Goal: Find specific page/section

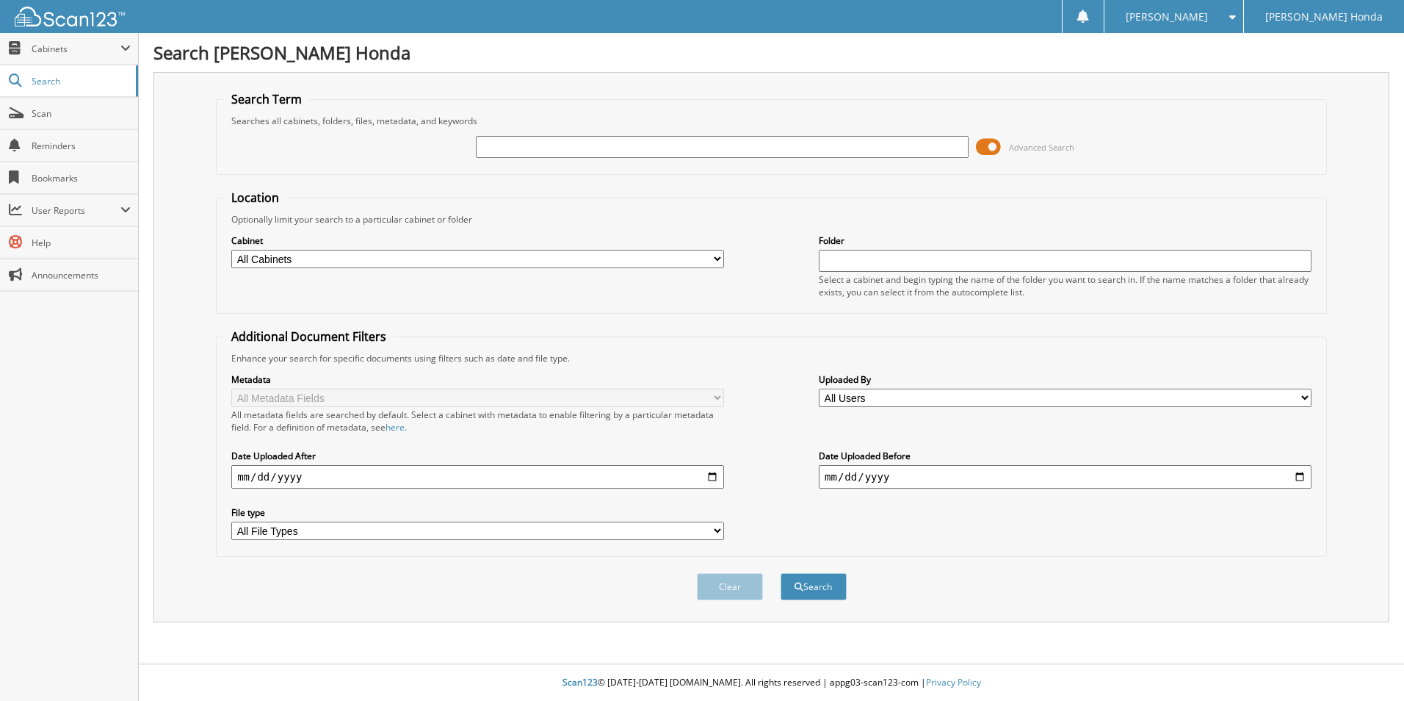
click at [555, 145] on input "text" at bounding box center [722, 147] width 493 height 22
type input "298974"
click at [781, 573] on button "Search" at bounding box center [814, 586] width 66 height 27
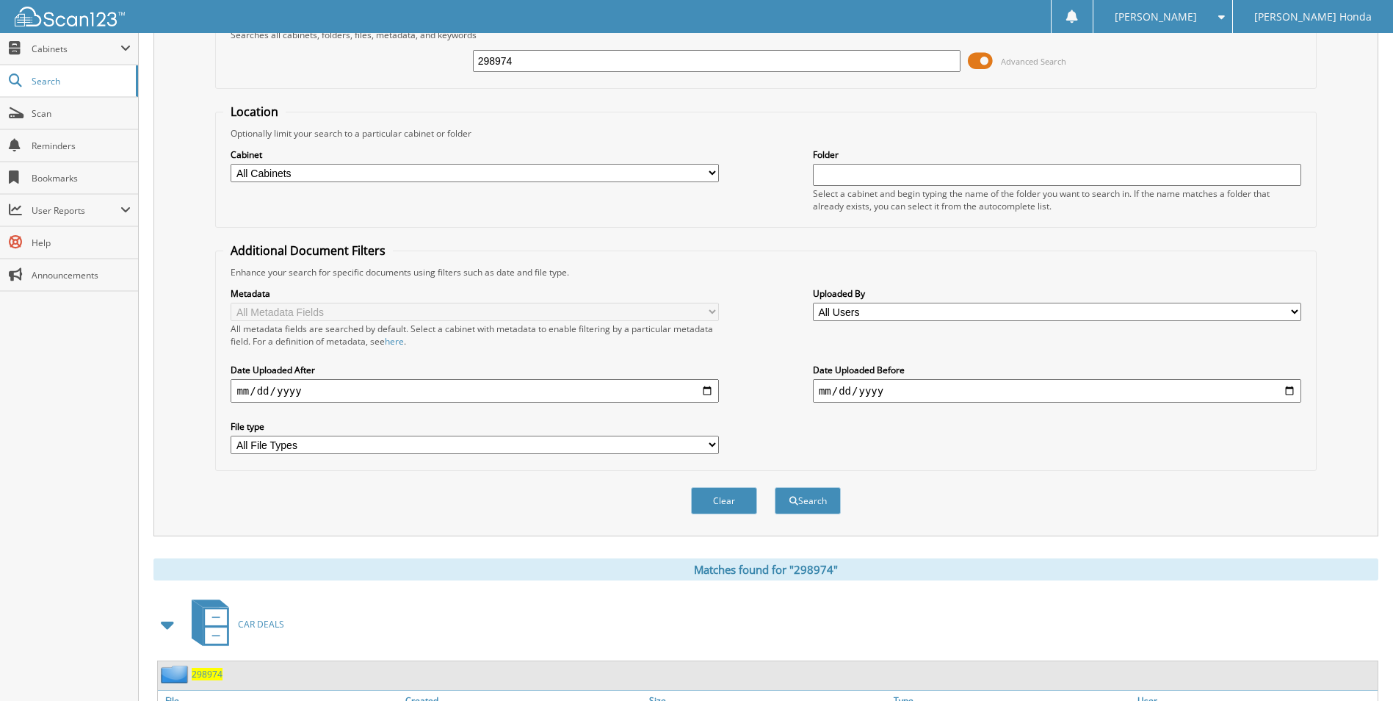
scroll to position [178, 0]
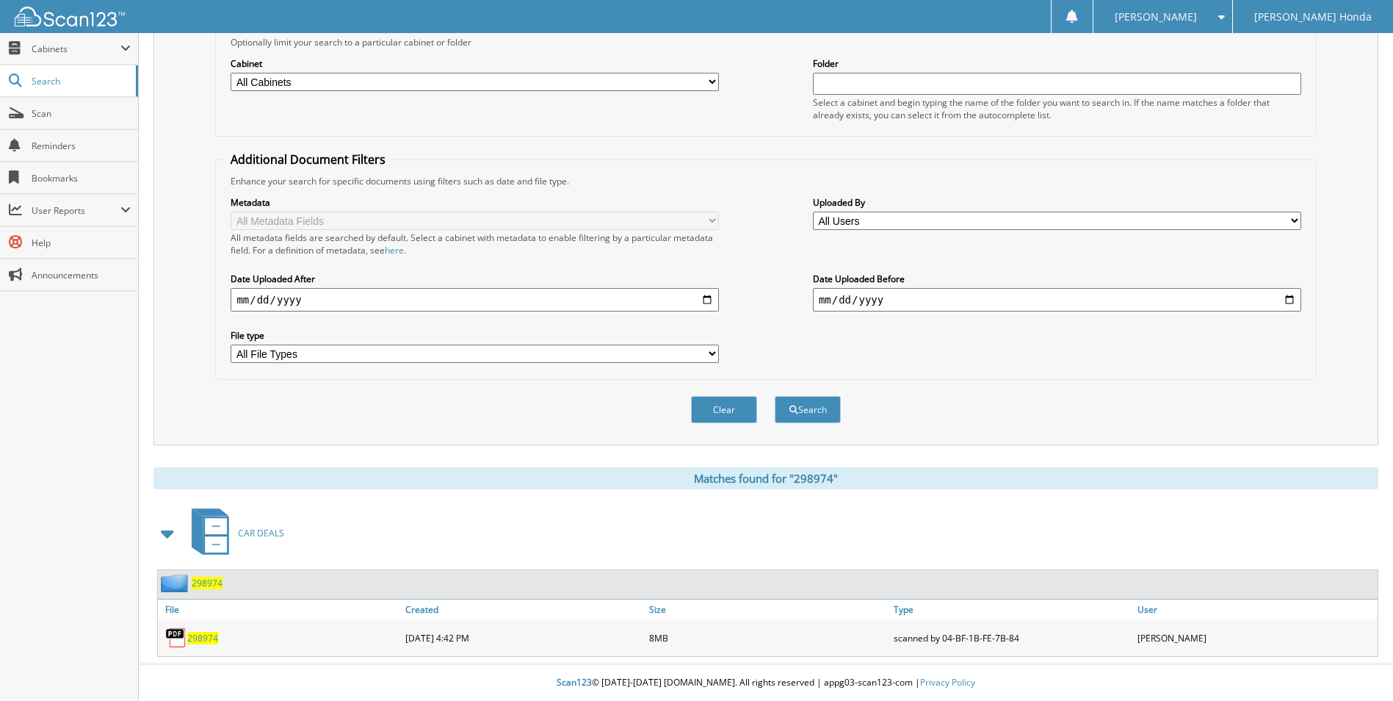
click at [209, 642] on span "298974" at bounding box center [202, 638] width 31 height 12
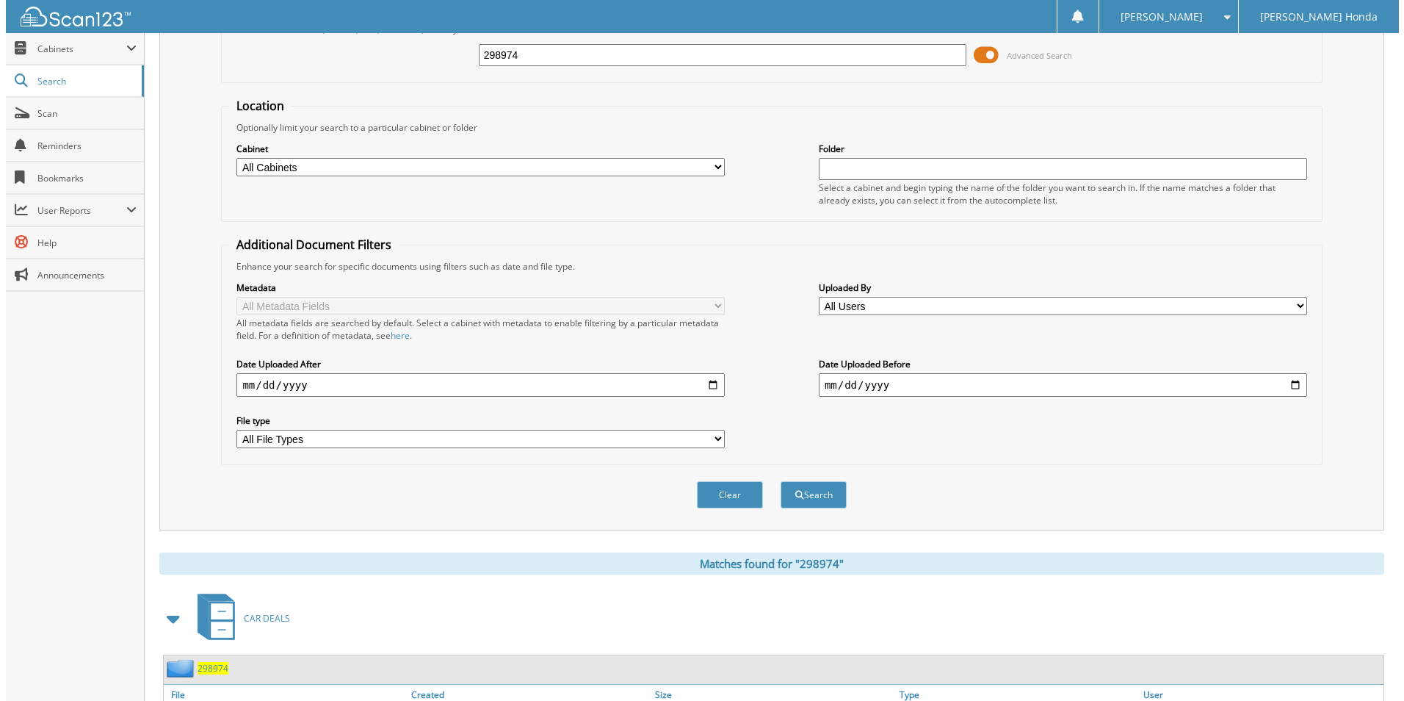
scroll to position [0, 0]
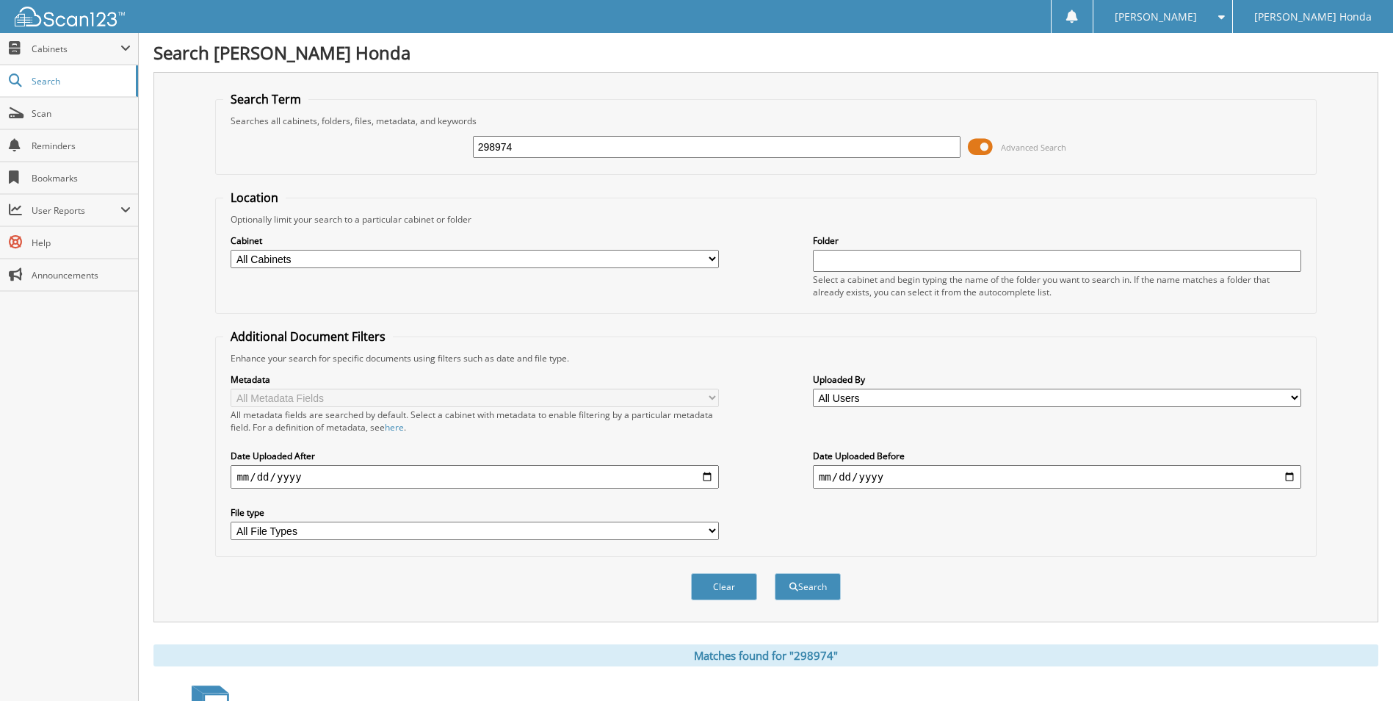
click at [981, 149] on span at bounding box center [980, 147] width 25 height 22
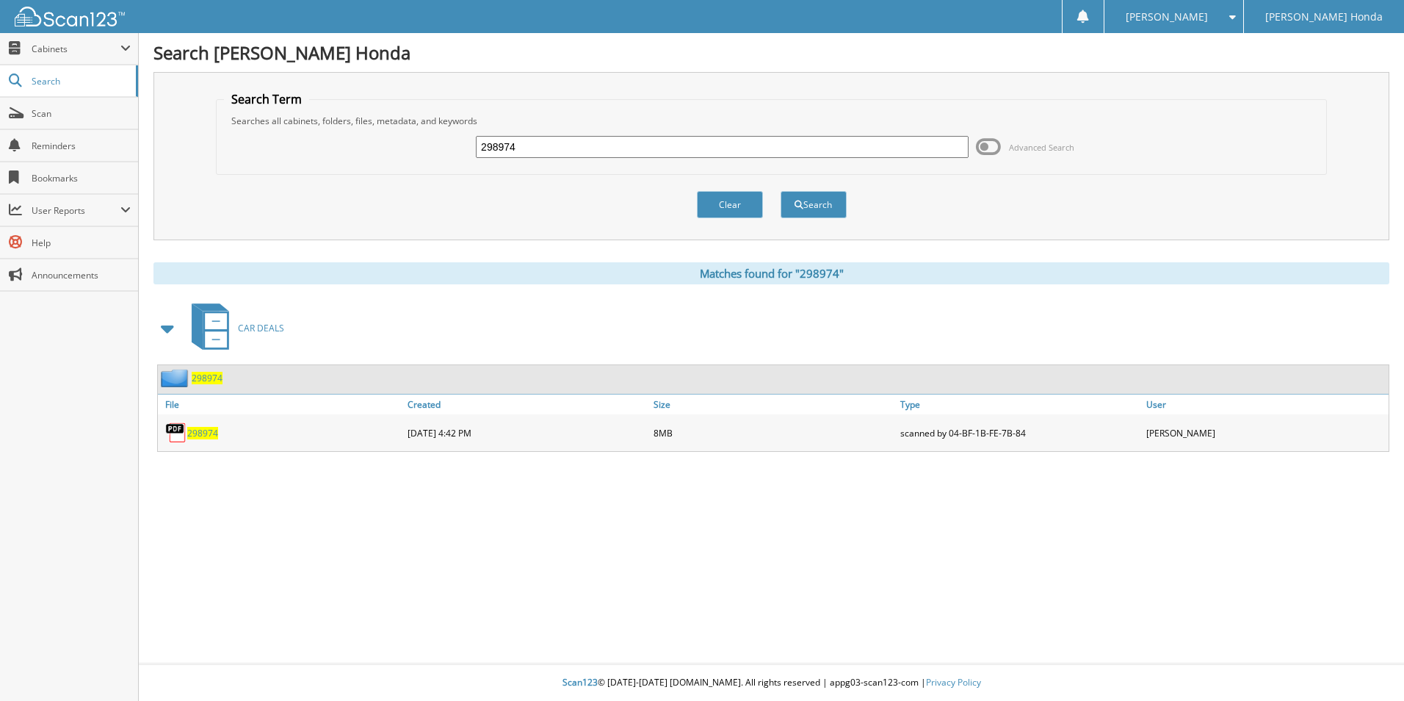
click at [580, 156] on input "298974" at bounding box center [722, 147] width 493 height 22
